Goal: Navigation & Orientation: Find specific page/section

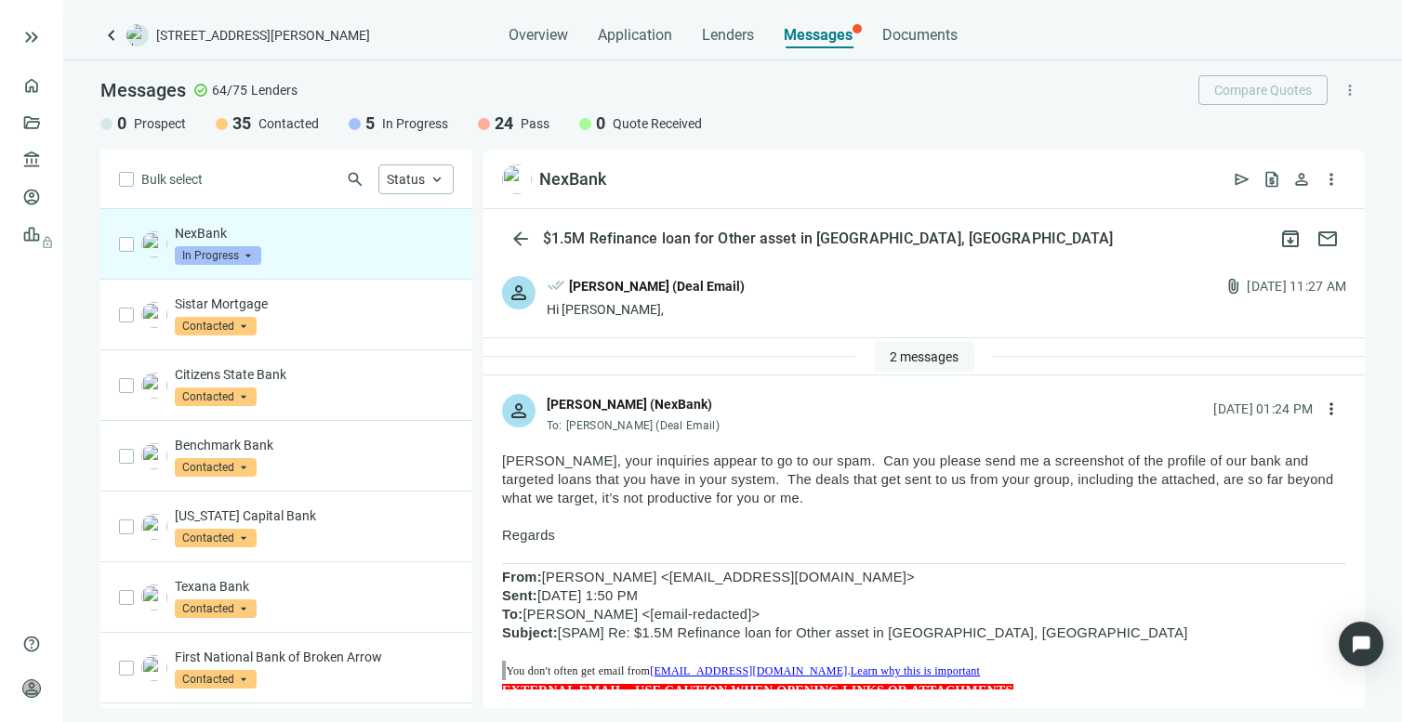
click at [901, 360] on span "2 messages" at bounding box center [924, 357] width 69 height 15
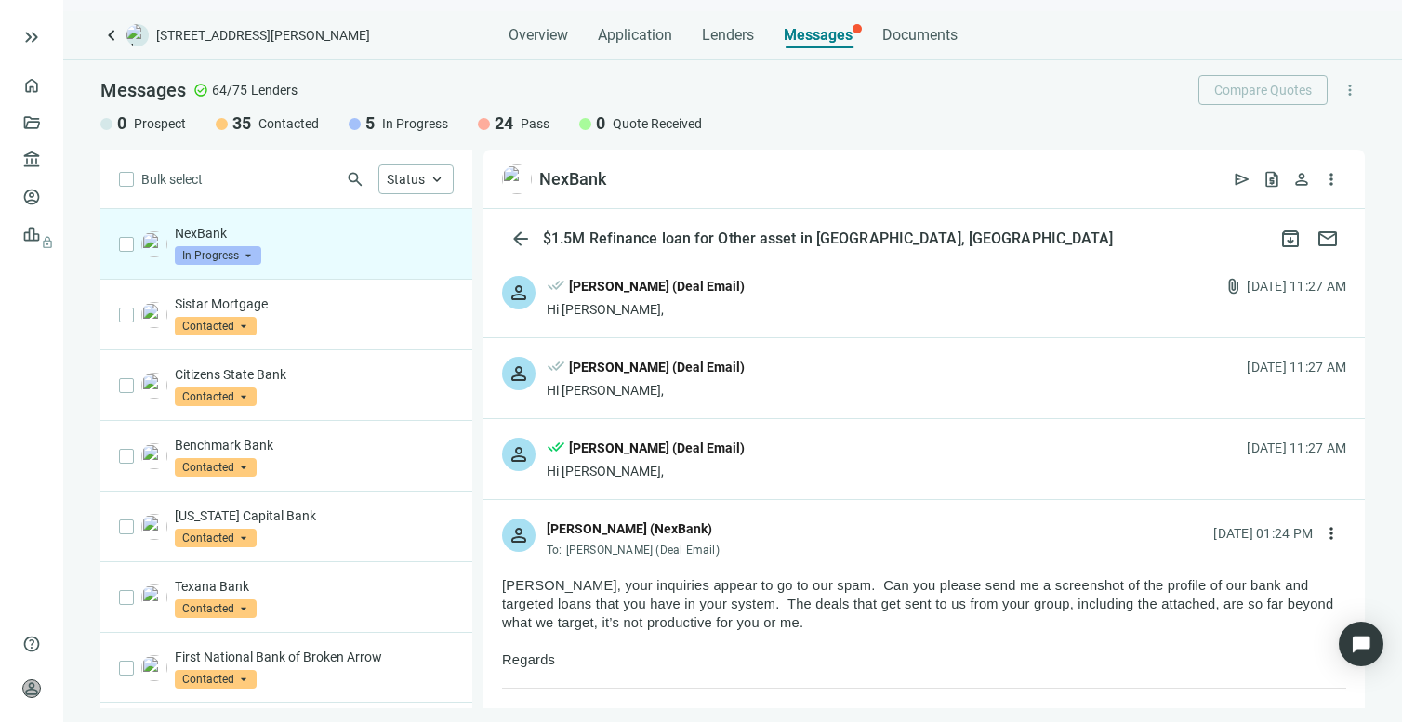
scroll to position [123, 0]
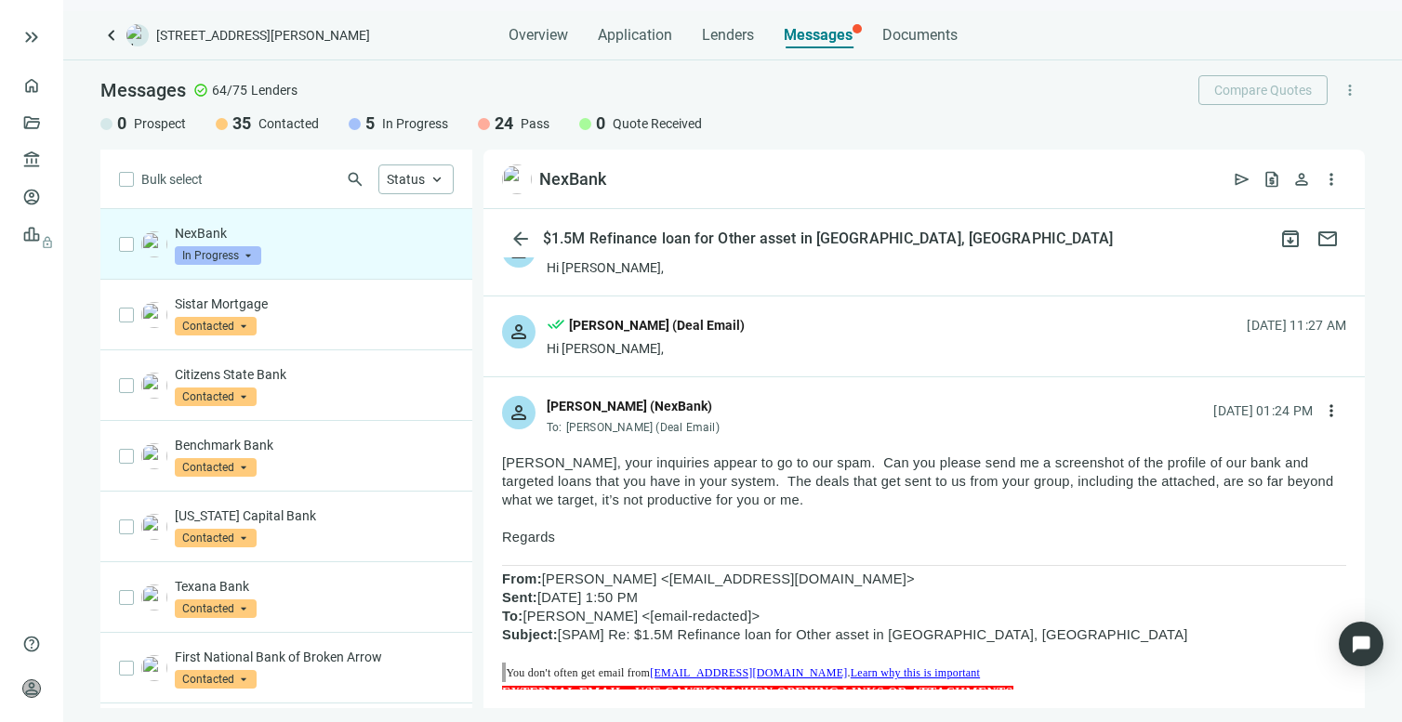
click at [239, 262] on span "In Progress" at bounding box center [218, 255] width 86 height 19
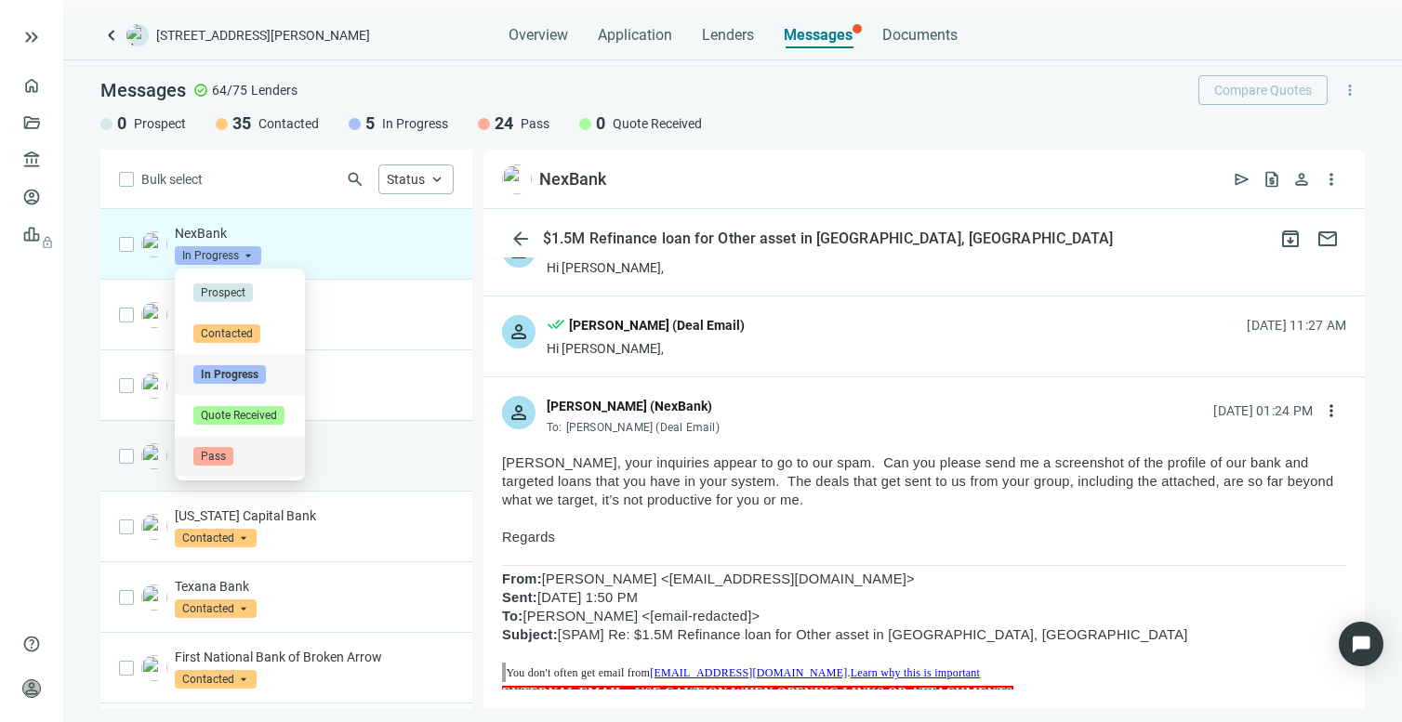
click at [211, 454] on span "Pass" at bounding box center [213, 456] width 40 height 19
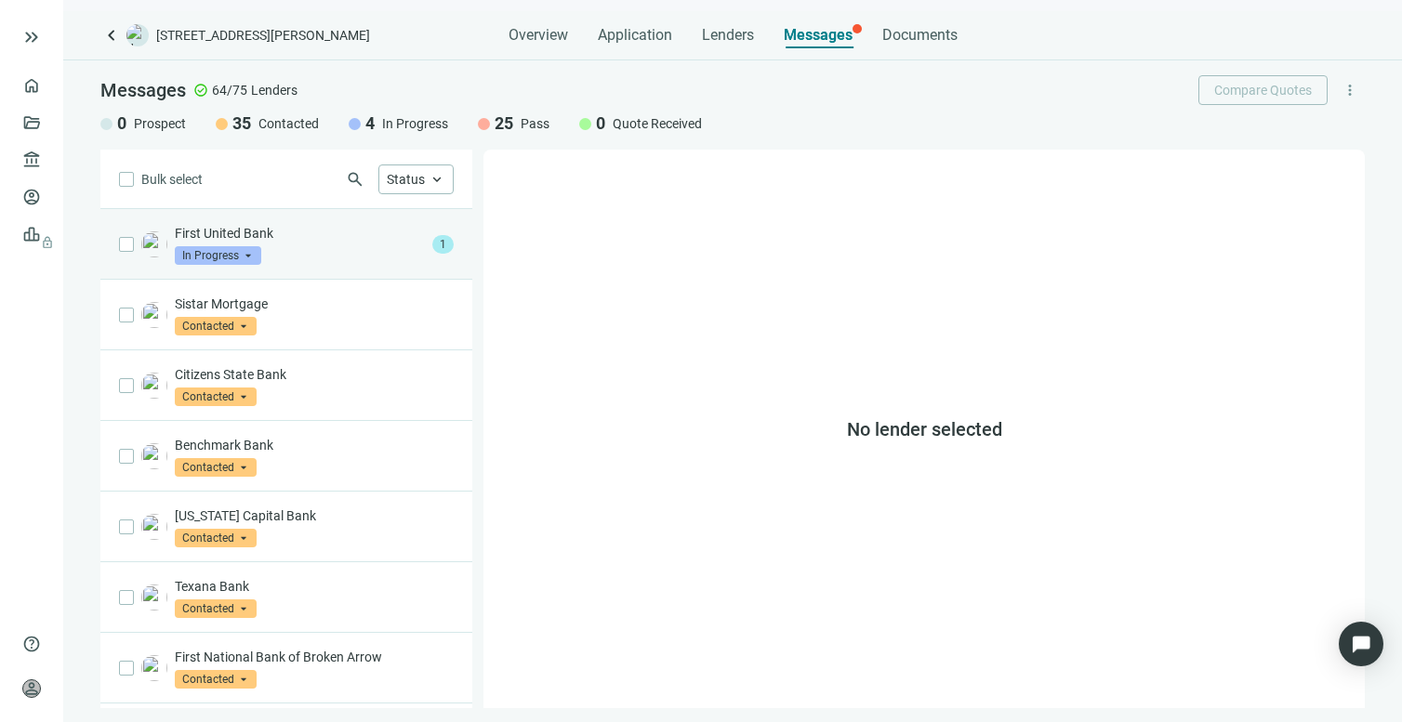
click at [242, 229] on p "First United Bank" at bounding box center [300, 233] width 250 height 19
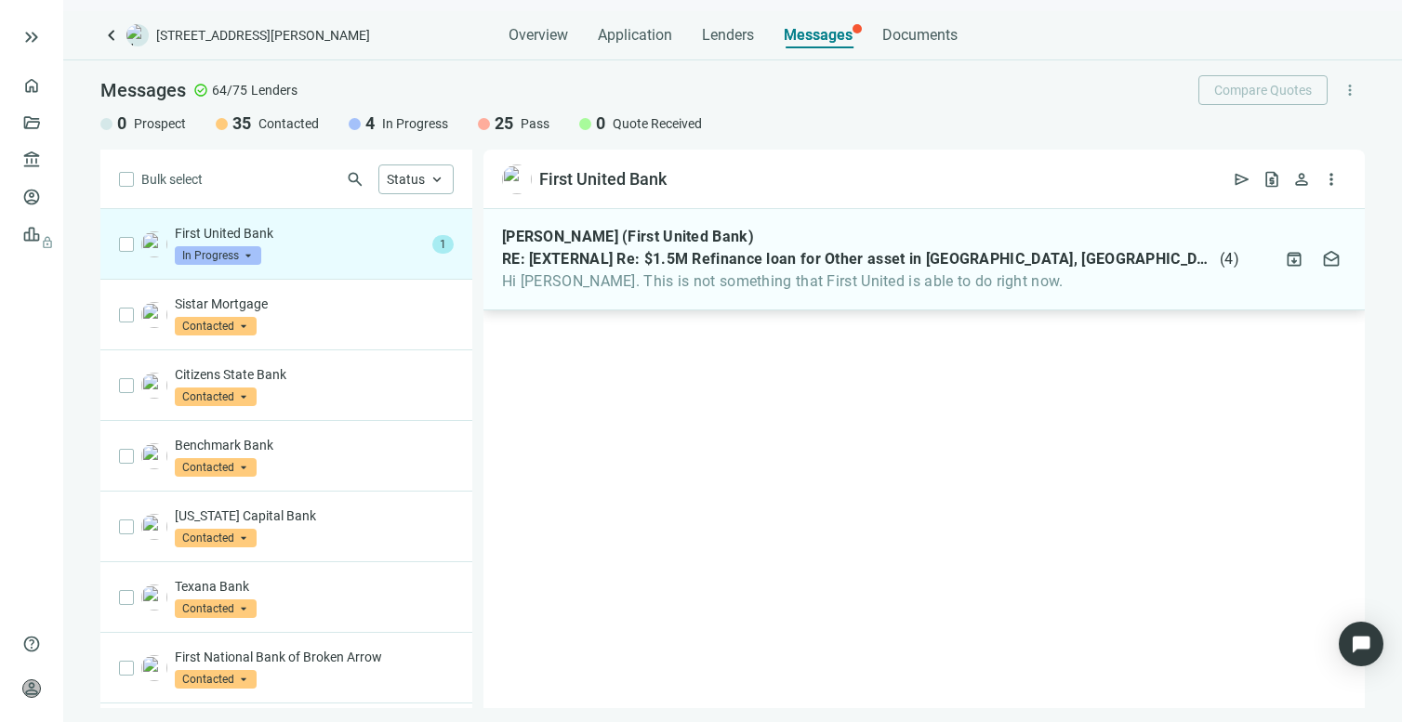
click at [657, 271] on div "[PERSON_NAME] (First United Bank) RE: [EXTERNAL] Re: $1.5M Refinance loan for O…" at bounding box center [870, 259] width 737 height 63
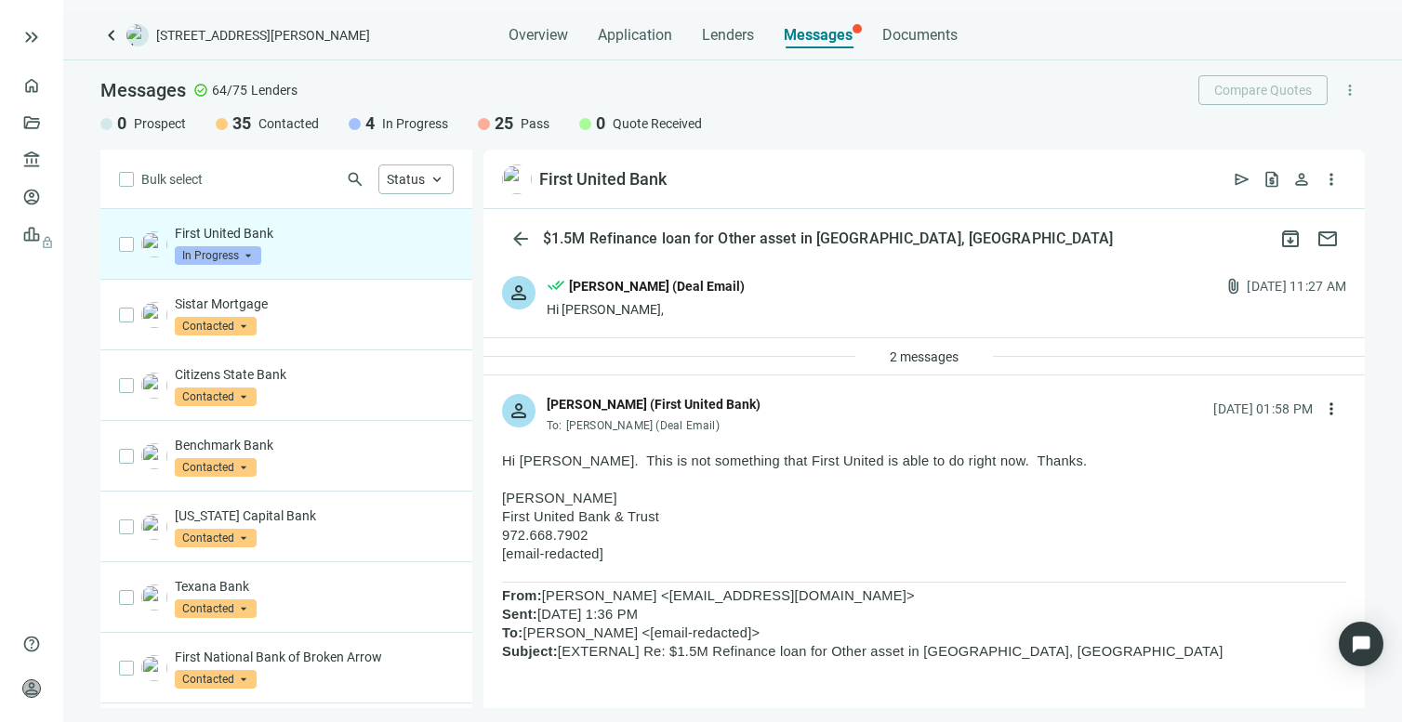
click at [245, 255] on span "In Progress" at bounding box center [218, 255] width 86 height 19
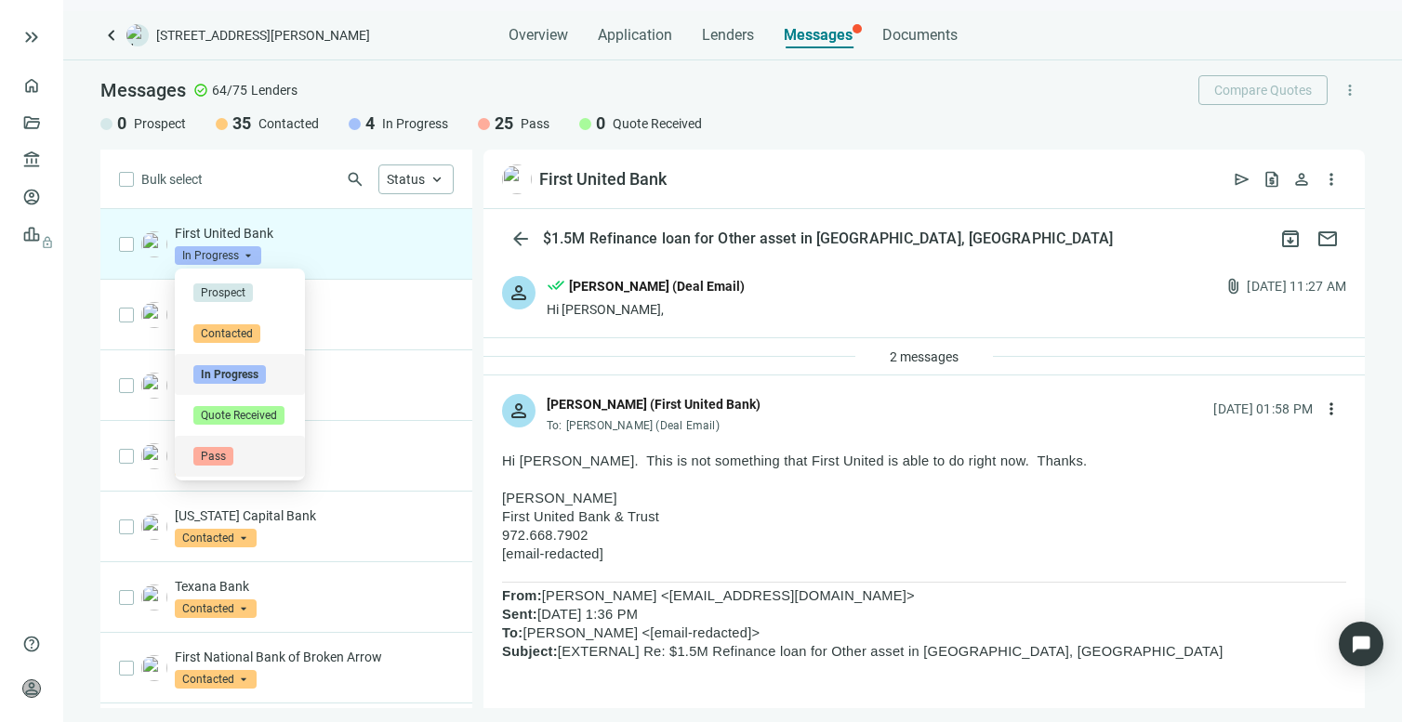
click at [221, 449] on span "Pass" at bounding box center [213, 456] width 40 height 19
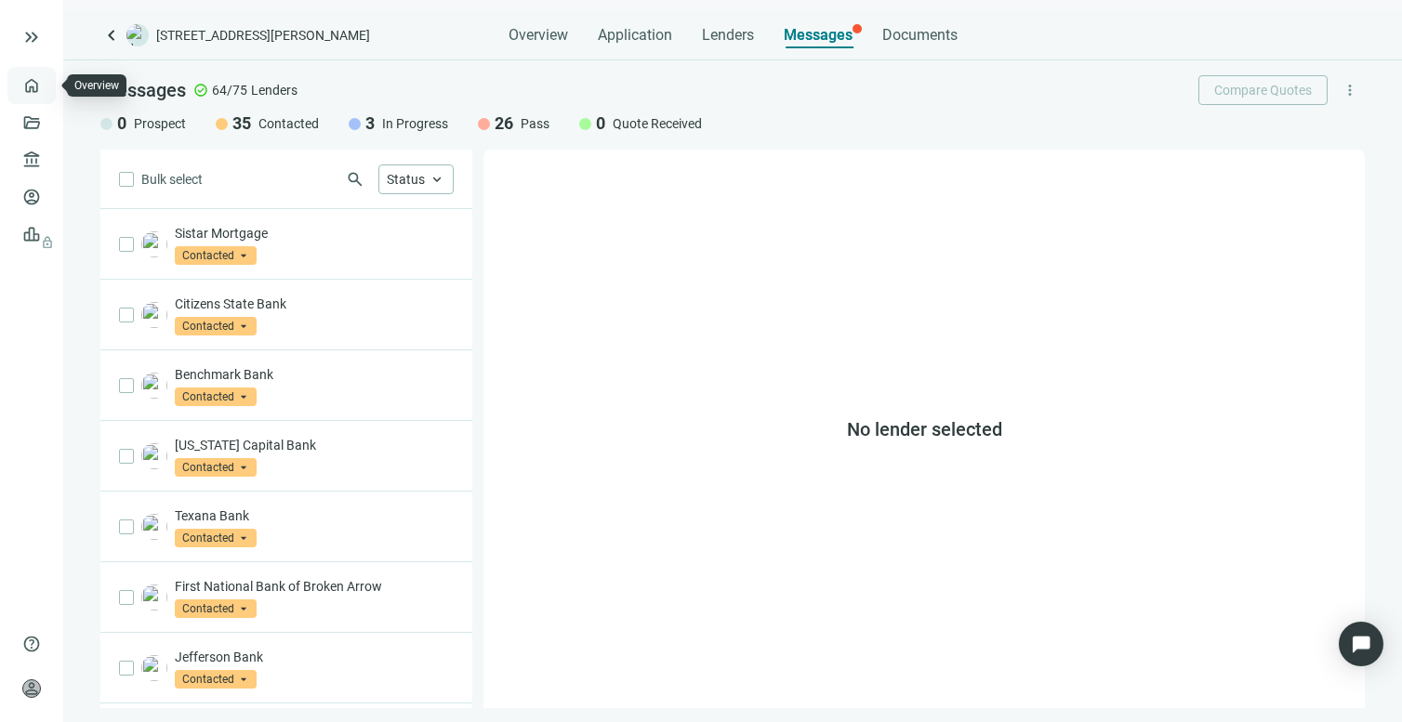
click at [46, 92] on link "Overview" at bounding box center [73, 85] width 55 height 15
